Goal: Information Seeking & Learning: Find specific fact

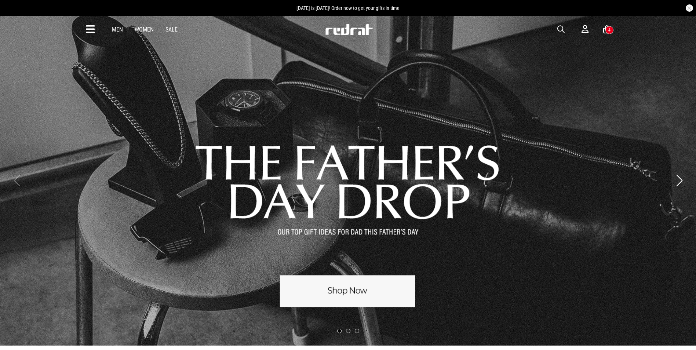
click at [559, 30] on span "button" at bounding box center [560, 29] width 7 height 9
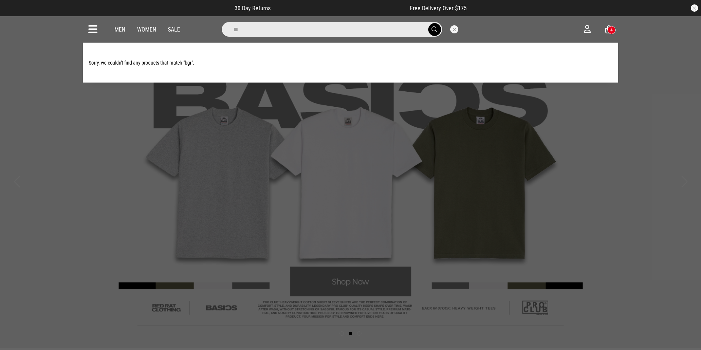
type input "*"
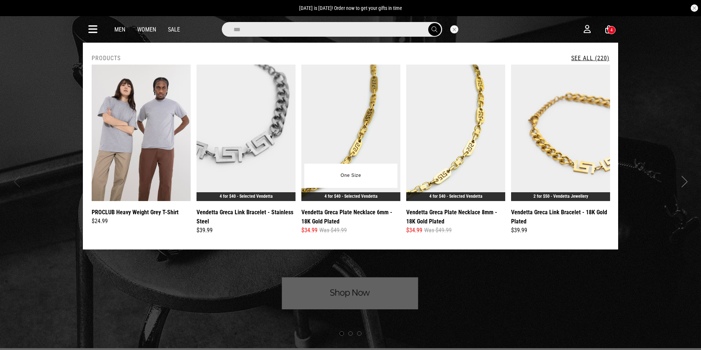
type input "*****"
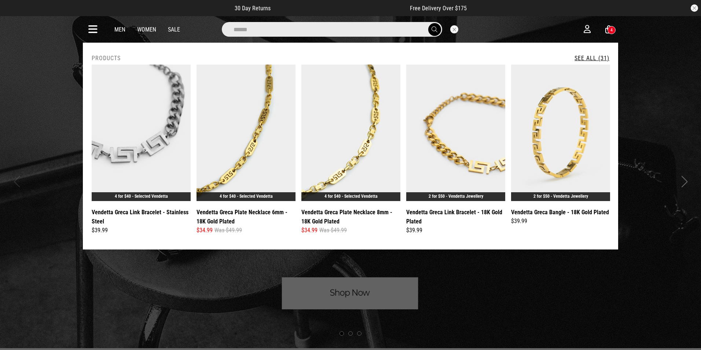
click at [583, 56] on link "See All (31)" at bounding box center [592, 58] width 35 height 7
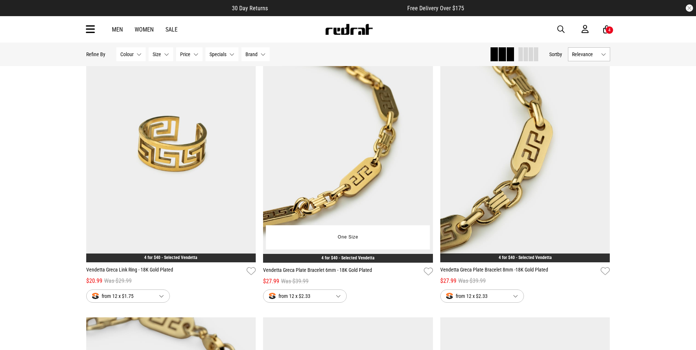
scroll to position [1577, 0]
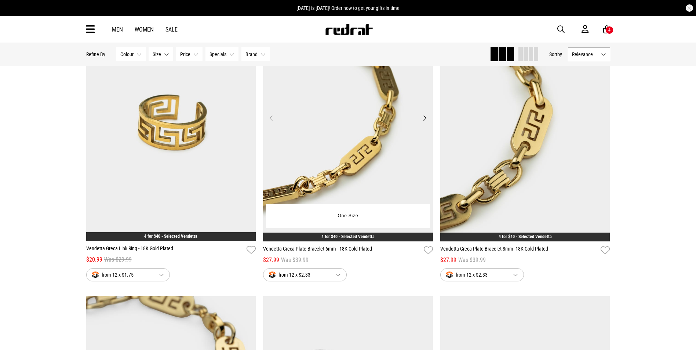
click at [368, 168] on img at bounding box center [348, 122] width 170 height 238
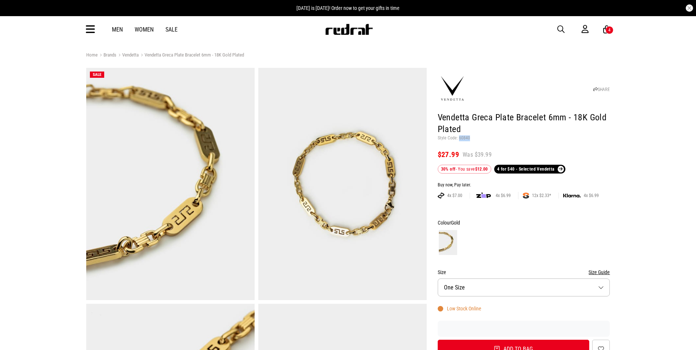
drag, startPoint x: 470, startPoint y: 139, endPoint x: 458, endPoint y: 140, distance: 12.1
click at [458, 140] on p "Style Code: 60840" at bounding box center [524, 138] width 172 height 6
copy p "60840"
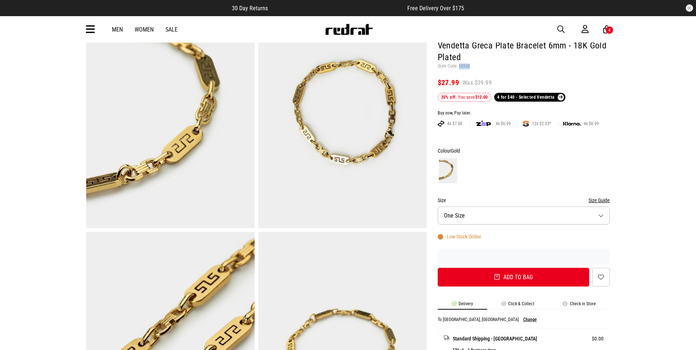
scroll to position [73, 0]
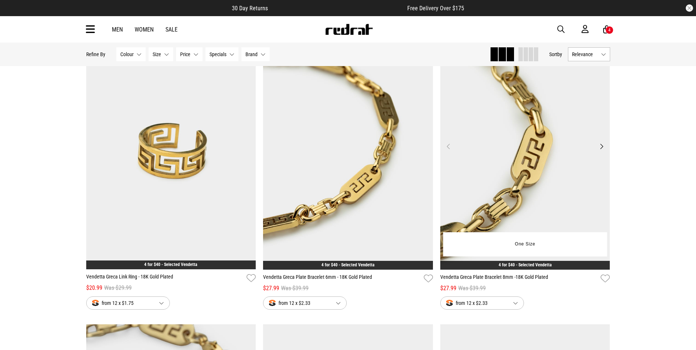
scroll to position [1512, 0]
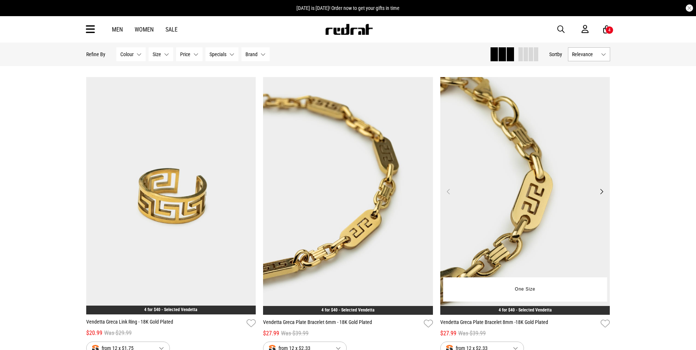
click at [502, 189] on img at bounding box center [525, 196] width 170 height 238
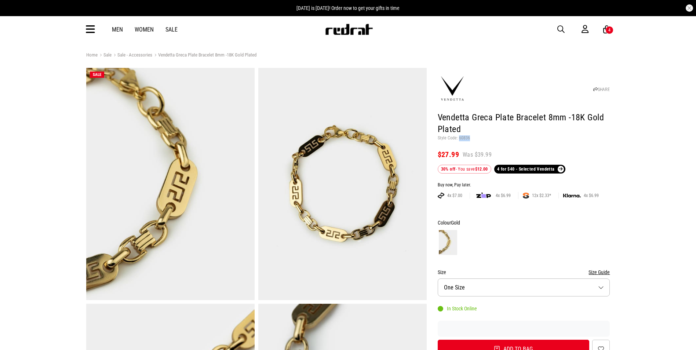
drag, startPoint x: 471, startPoint y: 139, endPoint x: 457, endPoint y: 137, distance: 14.4
click at [458, 138] on p "Style Code: 60836" at bounding box center [524, 138] width 172 height 6
copy p "60836"
